Goal: Information Seeking & Learning: Learn about a topic

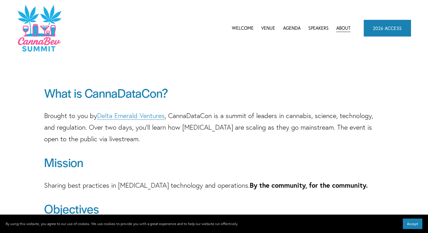
click at [245, 26] on link "Welcome" at bounding box center [243, 28] width 22 height 8
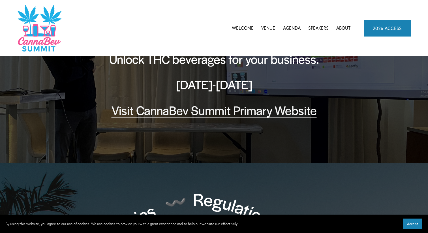
scroll to position [79, 0]
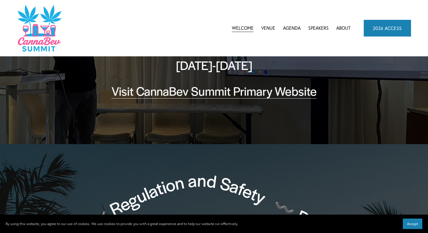
click at [412, 225] on span "Accept" at bounding box center [412, 223] width 11 height 4
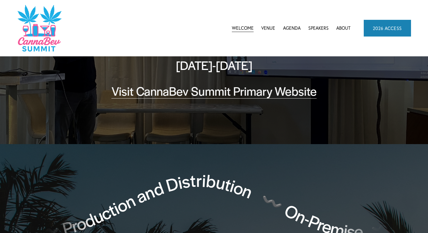
click at [291, 29] on span "Agenda" at bounding box center [292, 28] width 18 height 8
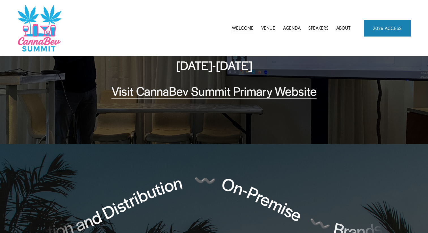
click at [0, 0] on span "CannaBev Summit 2026" at bounding box center [0, 0] width 0 height 0
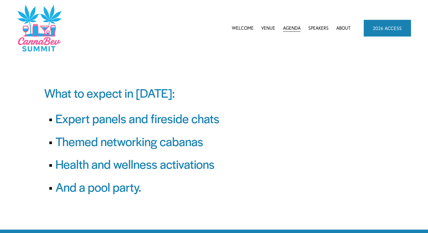
click at [266, 28] on link "Venue" at bounding box center [268, 28] width 14 height 8
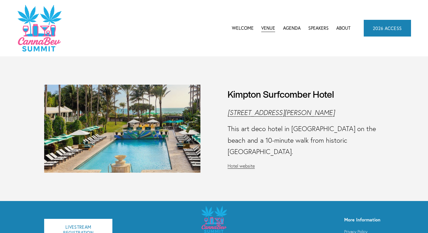
click at [317, 27] on link "Speakers" at bounding box center [318, 28] width 20 height 8
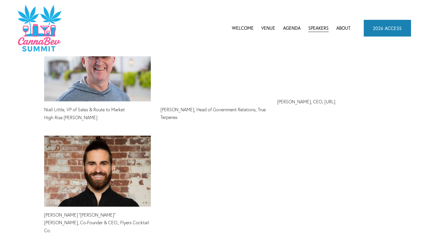
scroll to position [2116, 0]
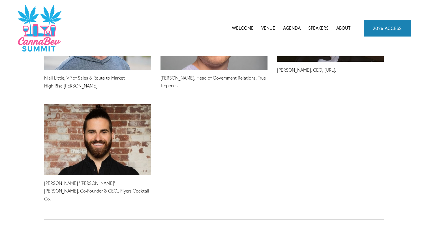
click at [122, 143] on div at bounding box center [97, 139] width 107 height 71
